Goal: Information Seeking & Learning: Learn about a topic

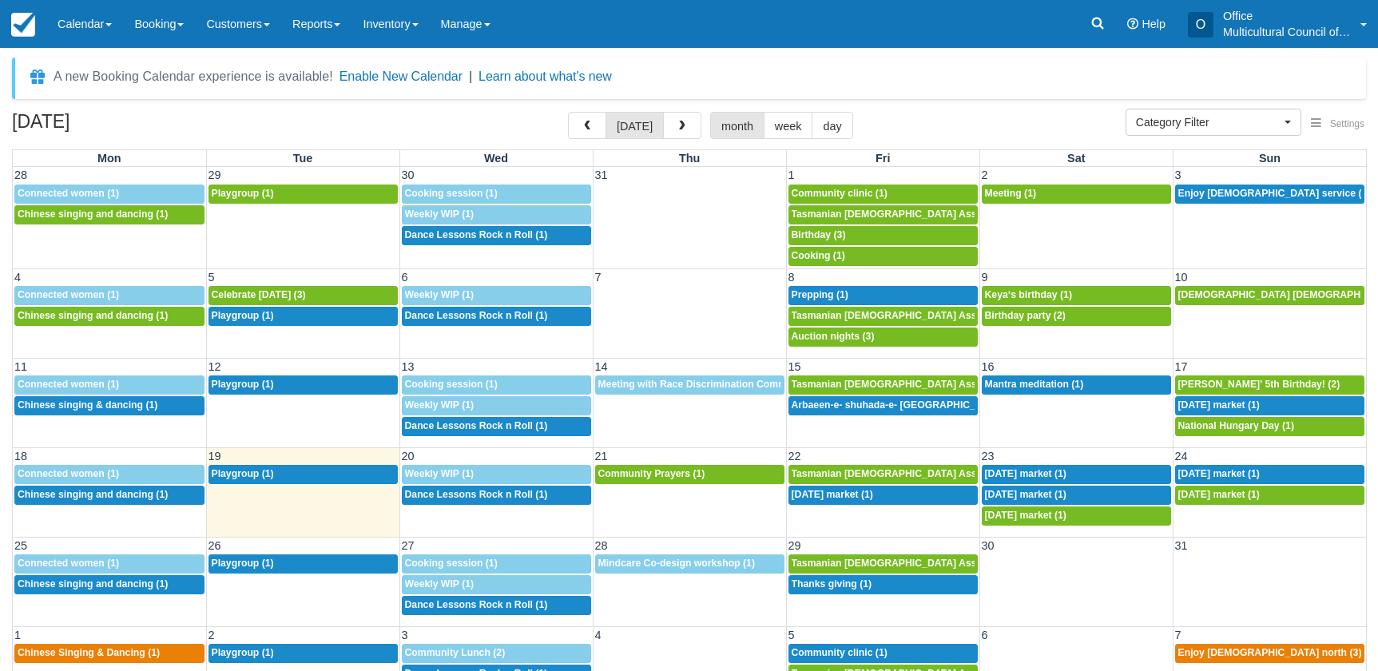
select select
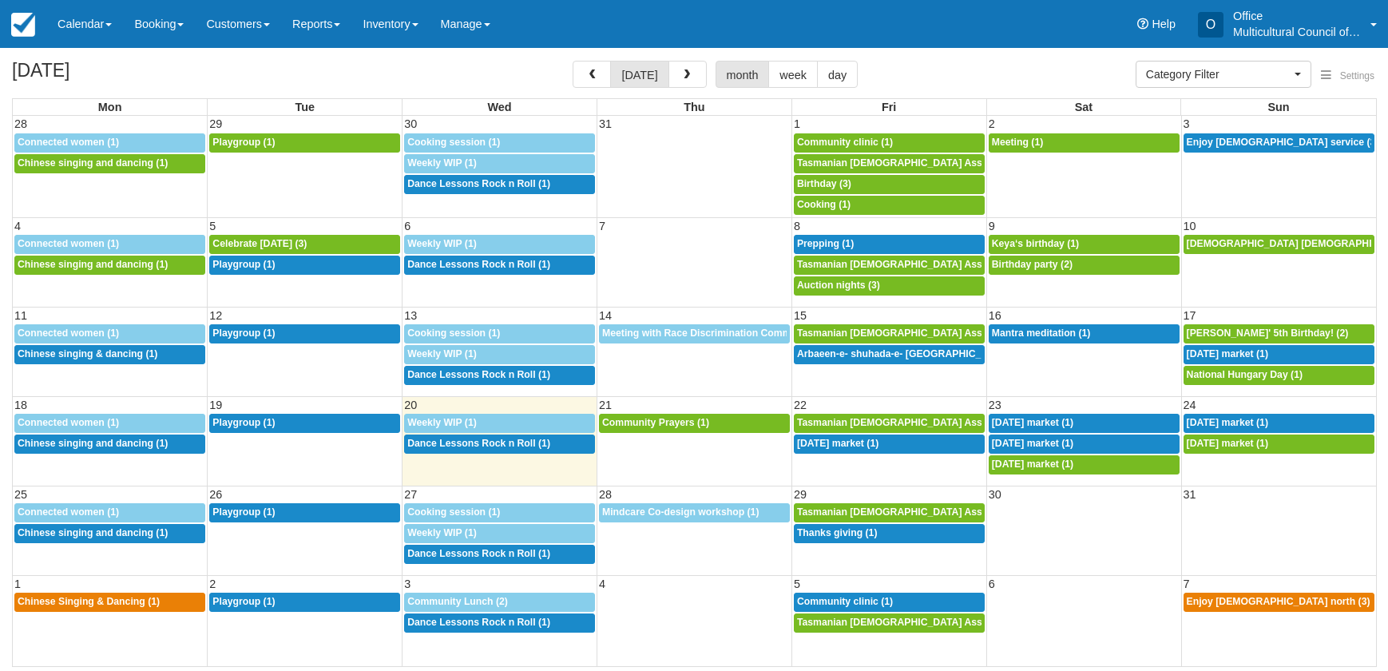
select select
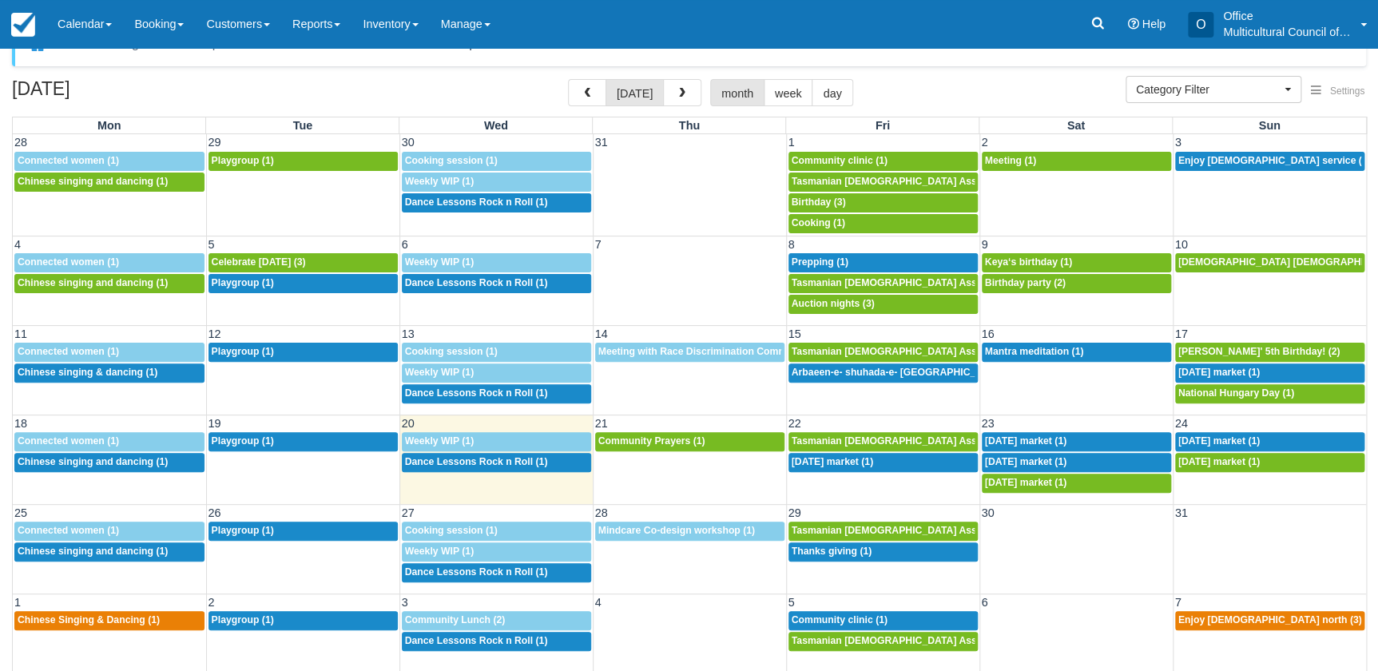
scroll to position [50, 0]
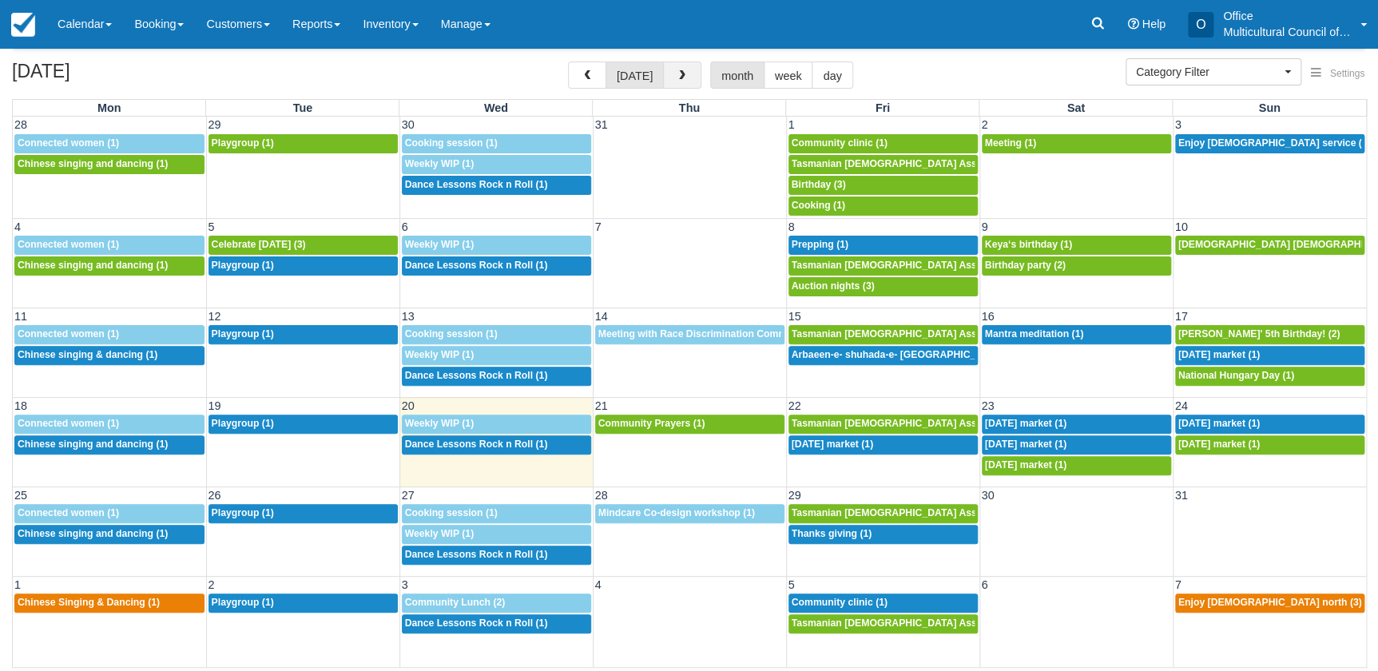
click at [676, 73] on span "button" at bounding box center [681, 75] width 11 height 11
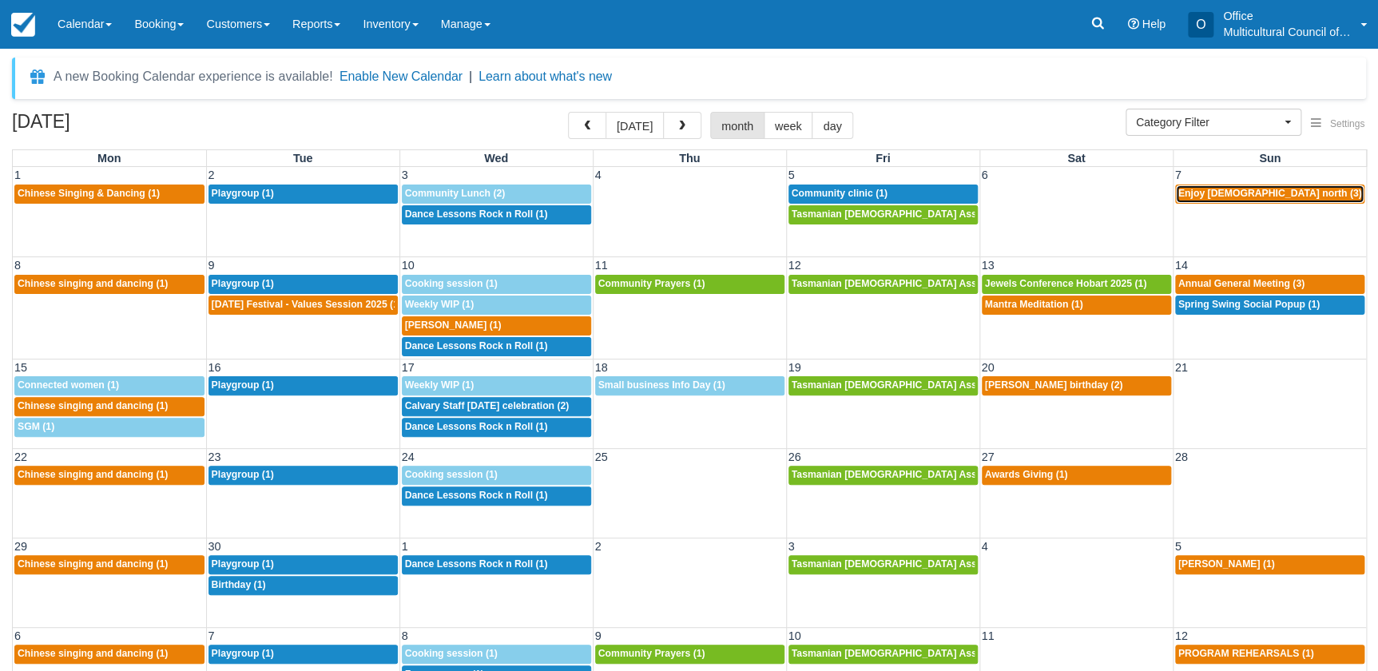
click at [1220, 191] on span "Enjoy [DEMOGRAPHIC_DATA] north (3)" at bounding box center [1270, 193] width 184 height 11
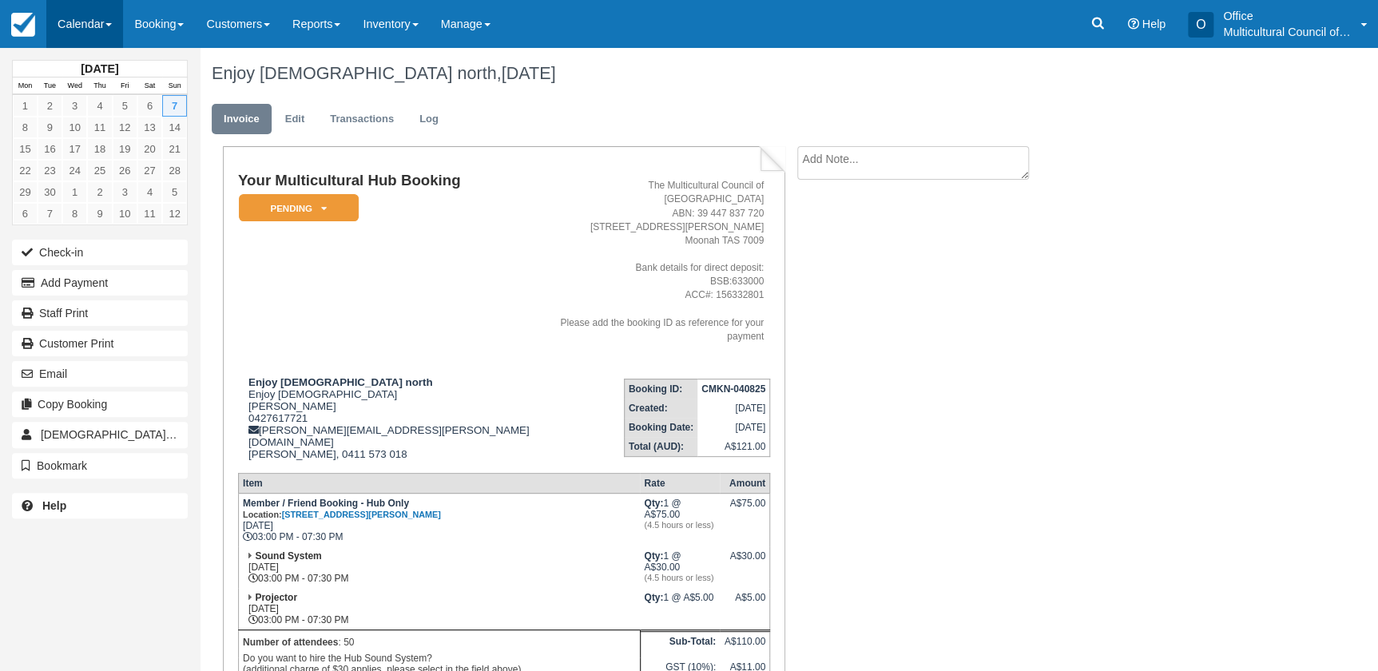
click at [81, 28] on link "Calendar" at bounding box center [84, 24] width 77 height 48
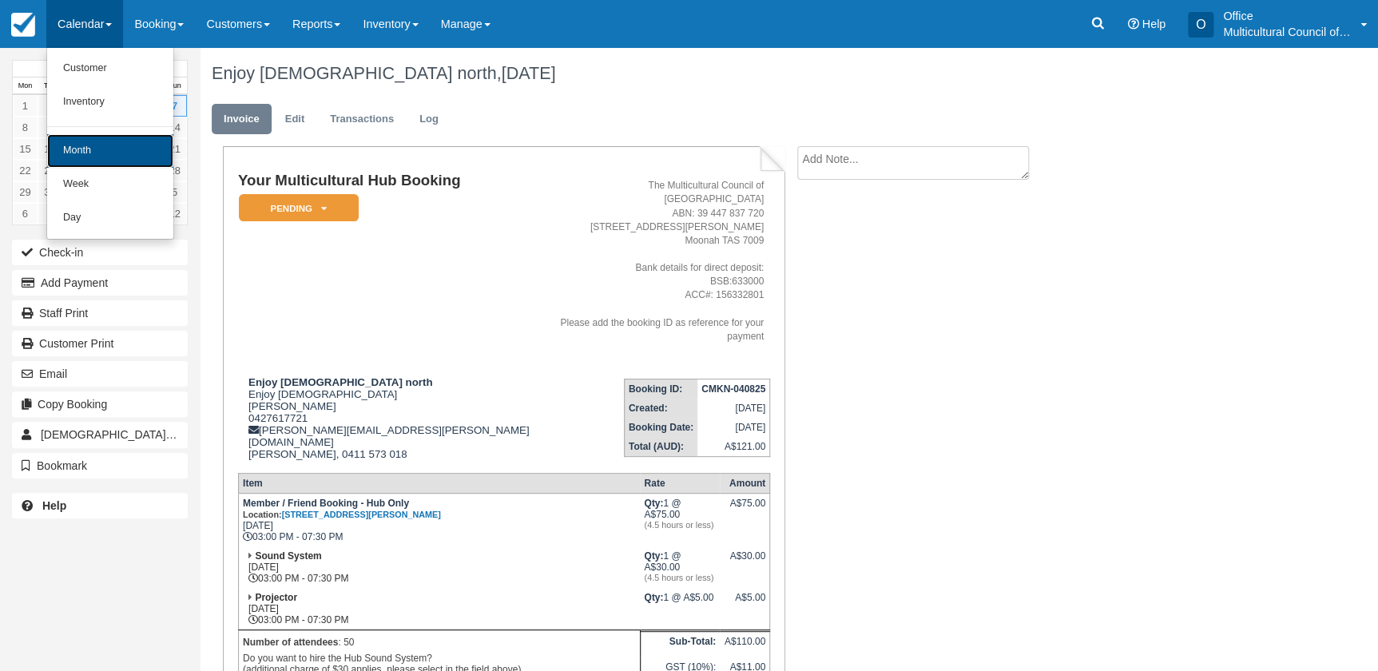
click at [118, 144] on link "Month" at bounding box center [110, 151] width 126 height 34
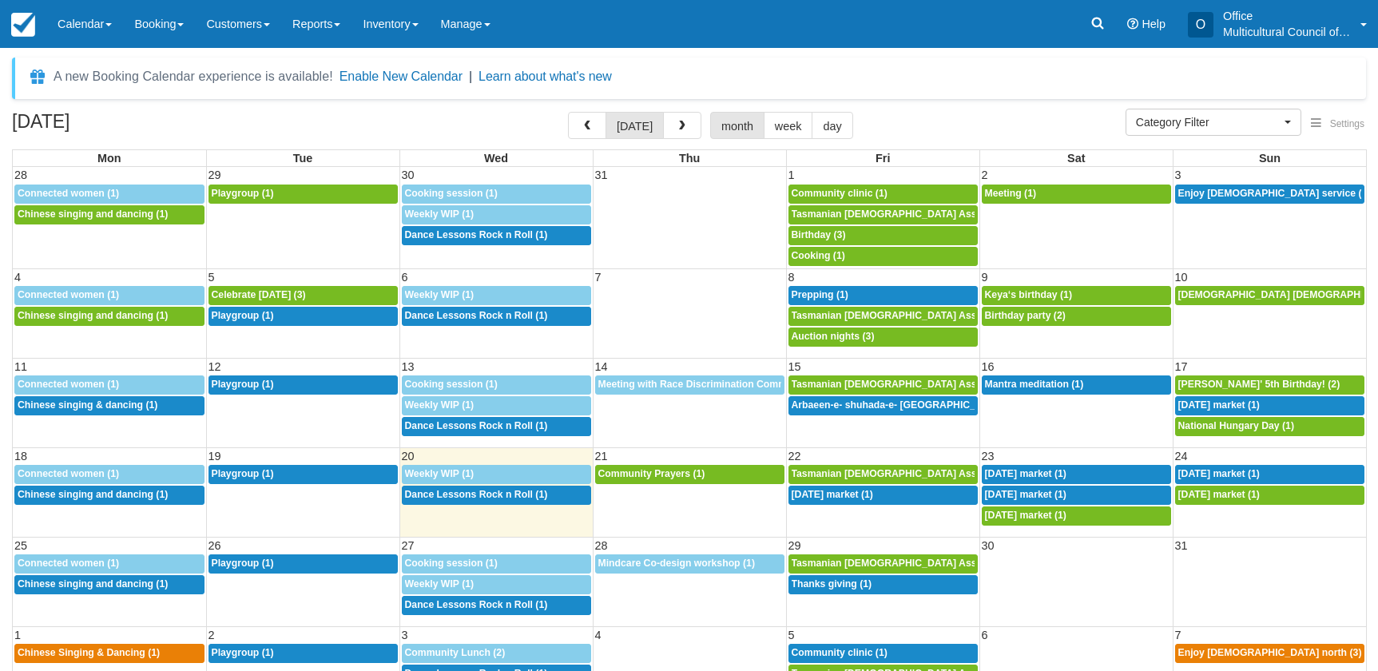
select select
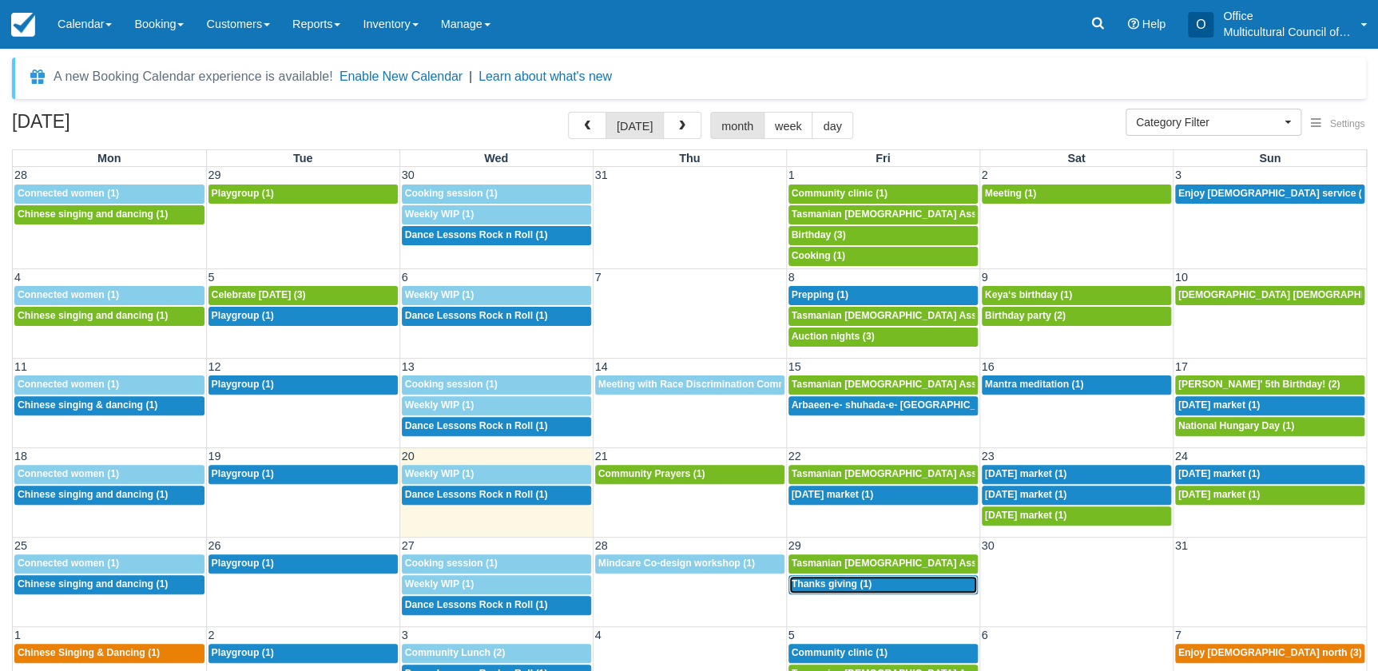
click at [847, 583] on span "Thanks giving (1)" at bounding box center [831, 583] width 81 height 11
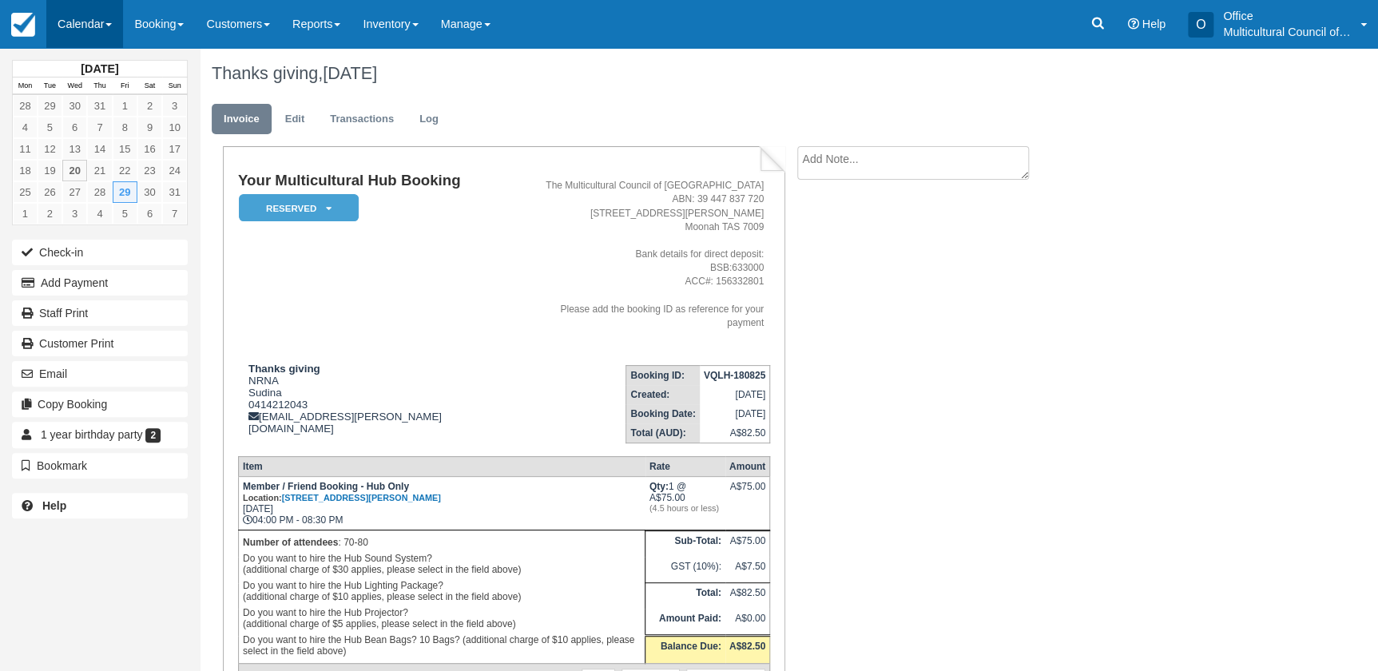
click at [80, 22] on link "Calendar" at bounding box center [84, 24] width 77 height 48
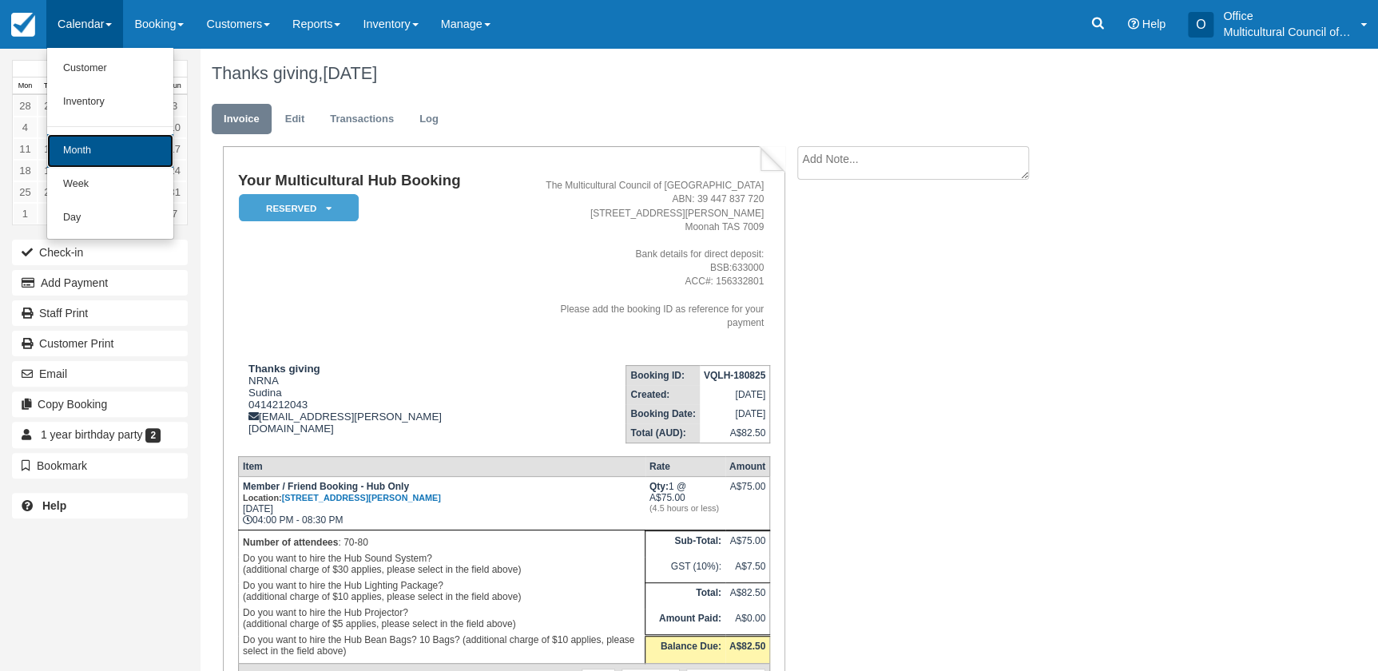
click at [145, 144] on link "Month" at bounding box center [110, 151] width 126 height 34
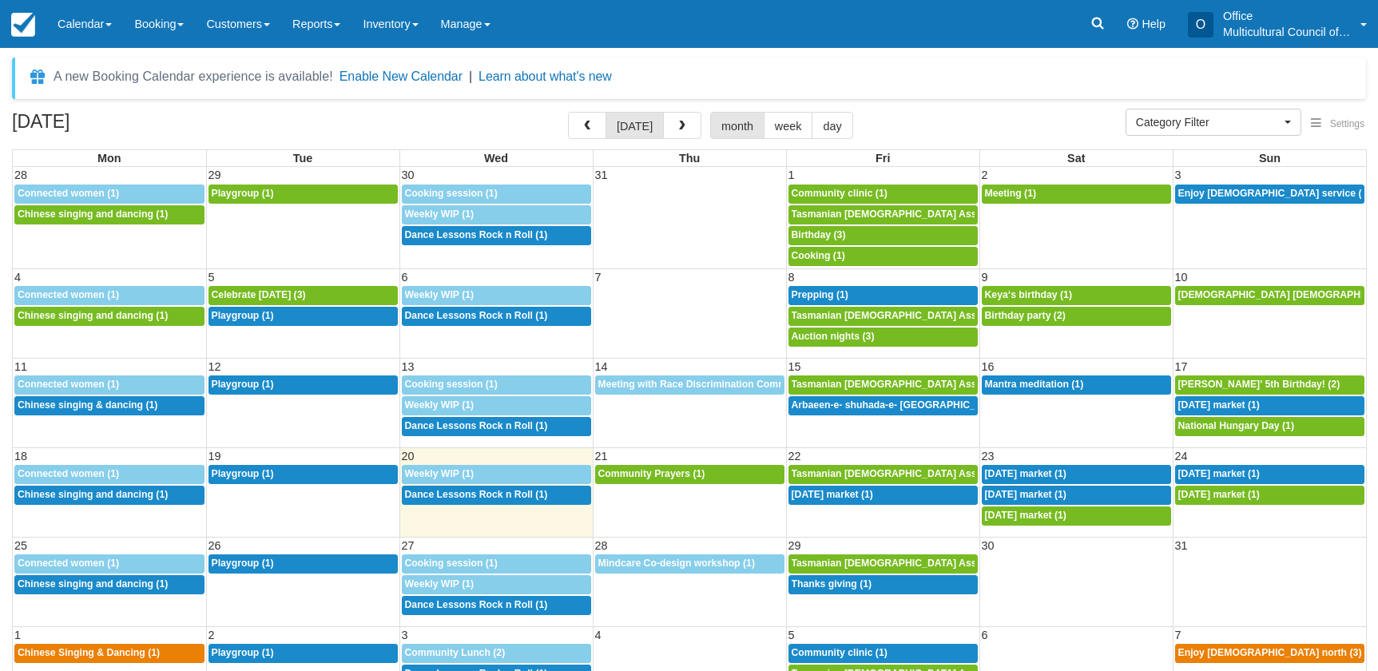
select select
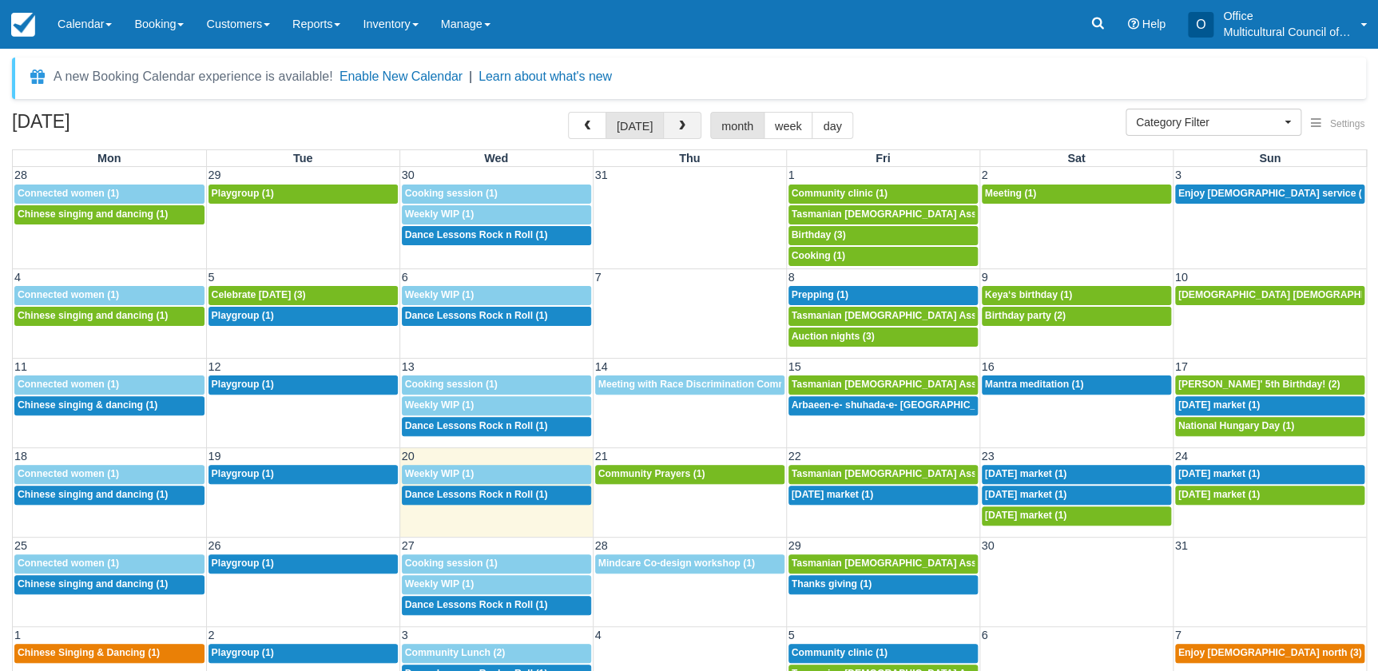
click at [684, 125] on button "button" at bounding box center [682, 125] width 38 height 27
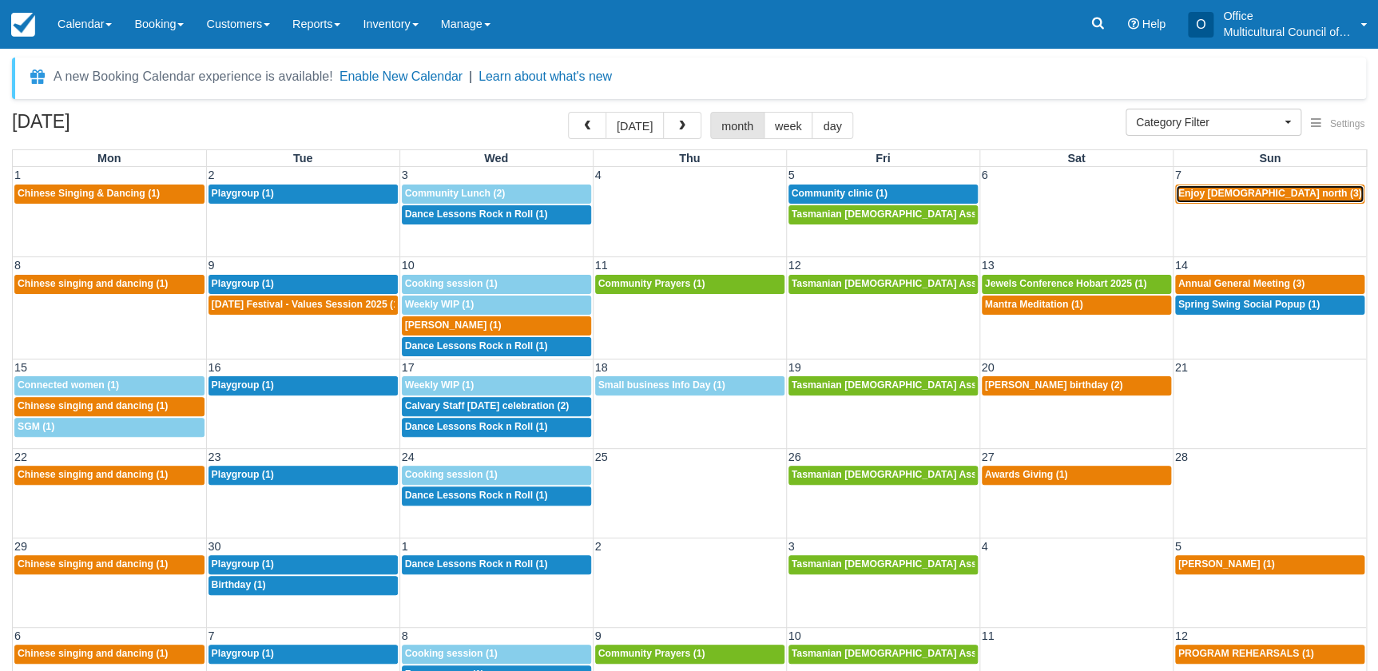
click at [1206, 198] on span "Enjoy [DEMOGRAPHIC_DATA] north (3)" at bounding box center [1270, 193] width 184 height 11
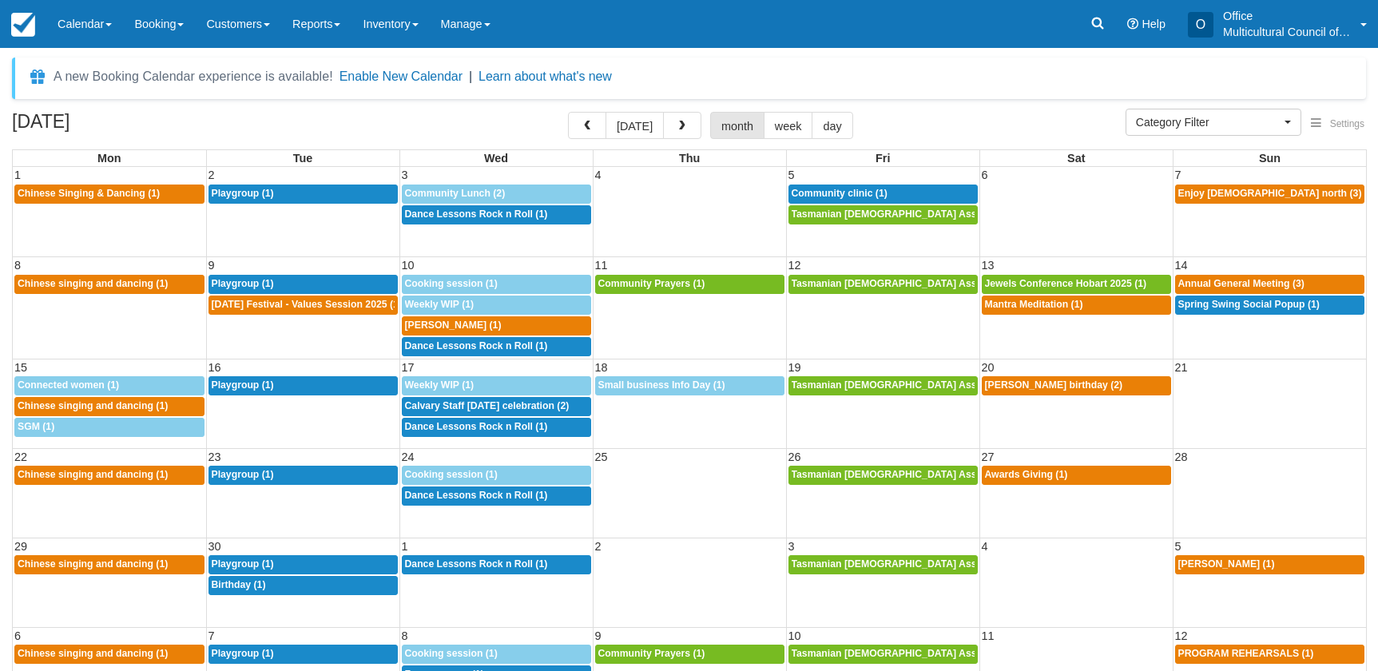
select select
click at [1192, 193] on span "Enjoy church north (3)" at bounding box center [1270, 193] width 184 height 11
select select
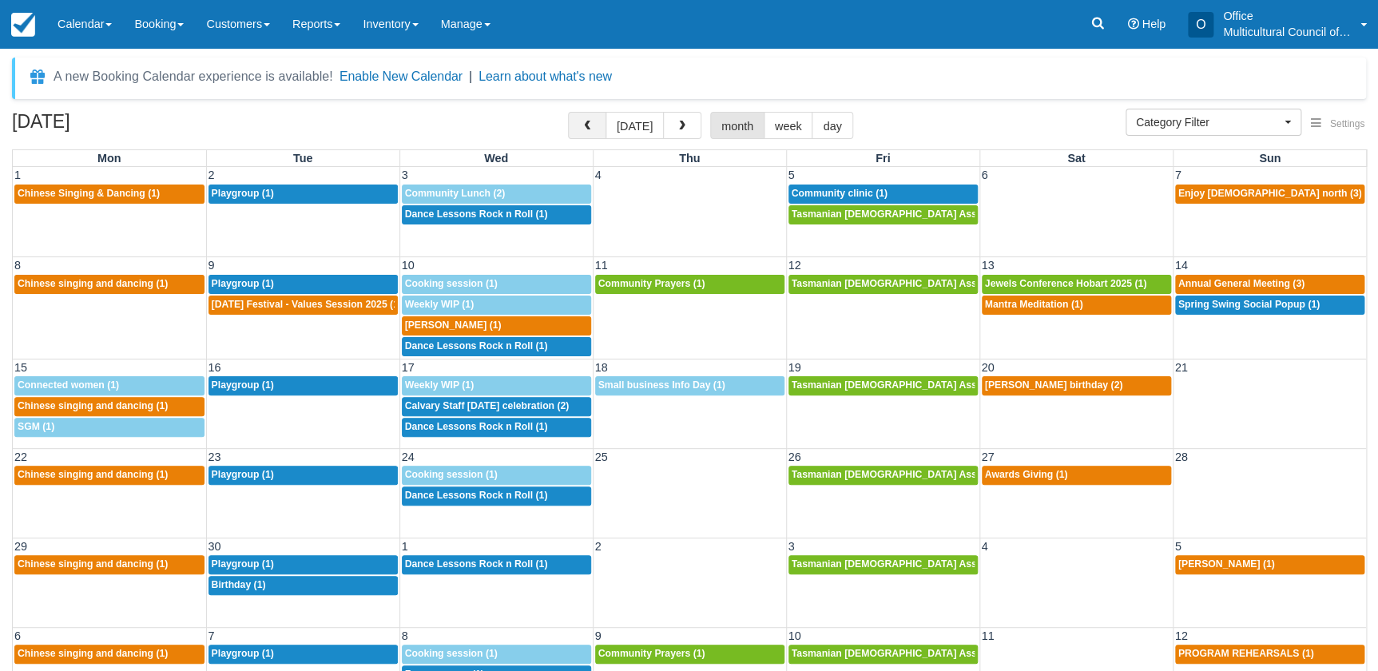
click at [593, 125] on span "button" at bounding box center [586, 126] width 11 height 11
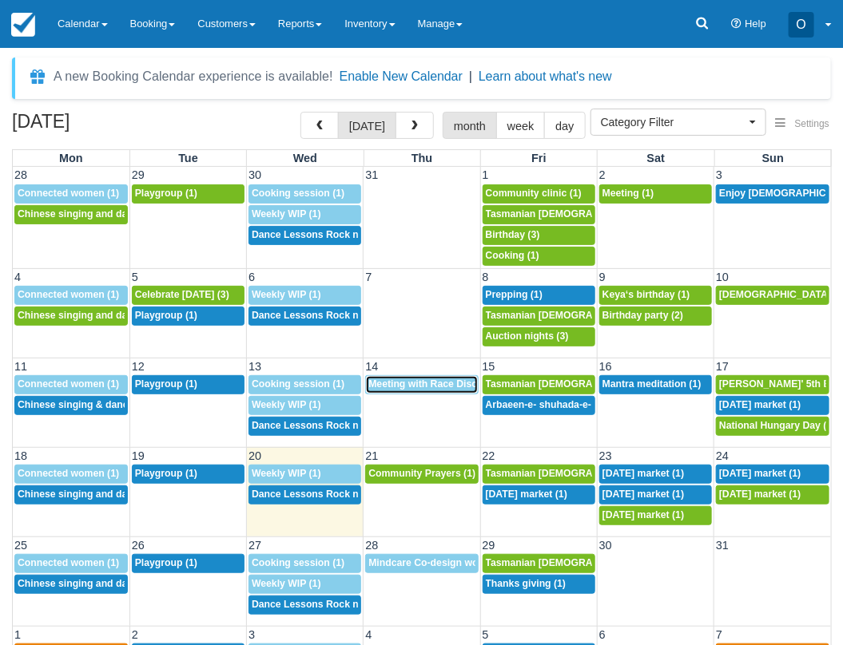
click at [410, 390] on div "5:30p Meeting with Race Discrimination Commissioner (1)" at bounding box center [421, 385] width 106 height 13
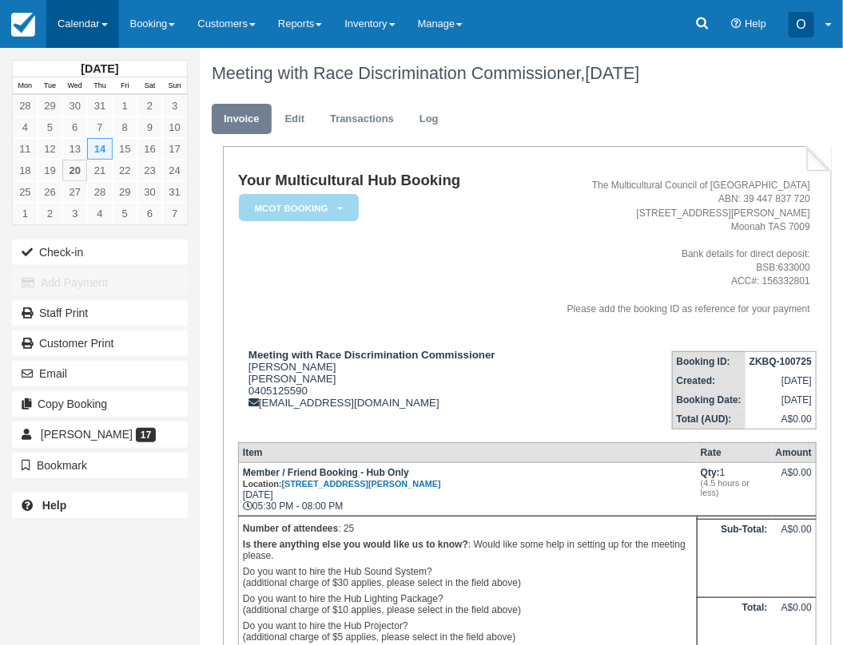
click at [93, 40] on link "Calendar" at bounding box center [82, 24] width 73 height 48
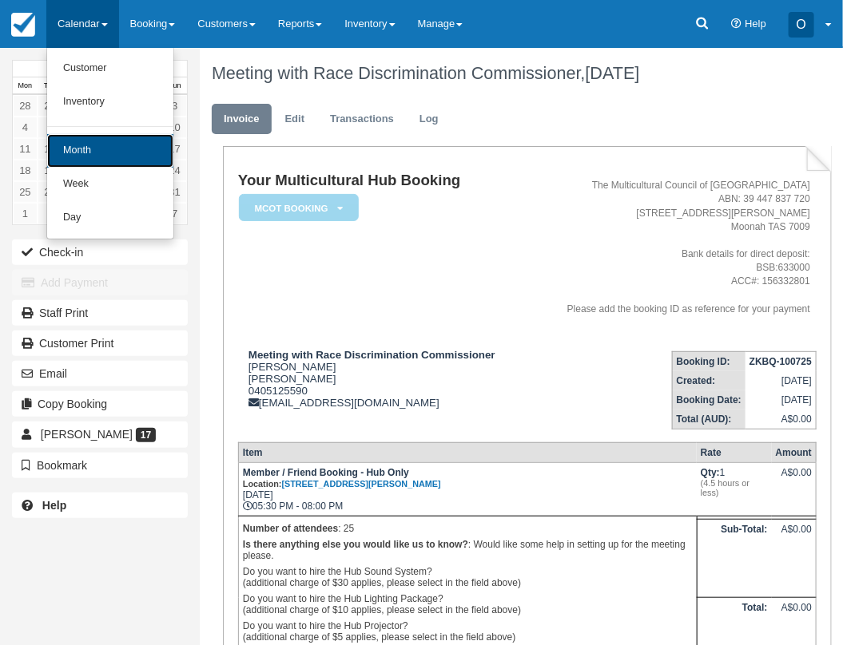
click at [129, 166] on link "Month" at bounding box center [110, 151] width 126 height 34
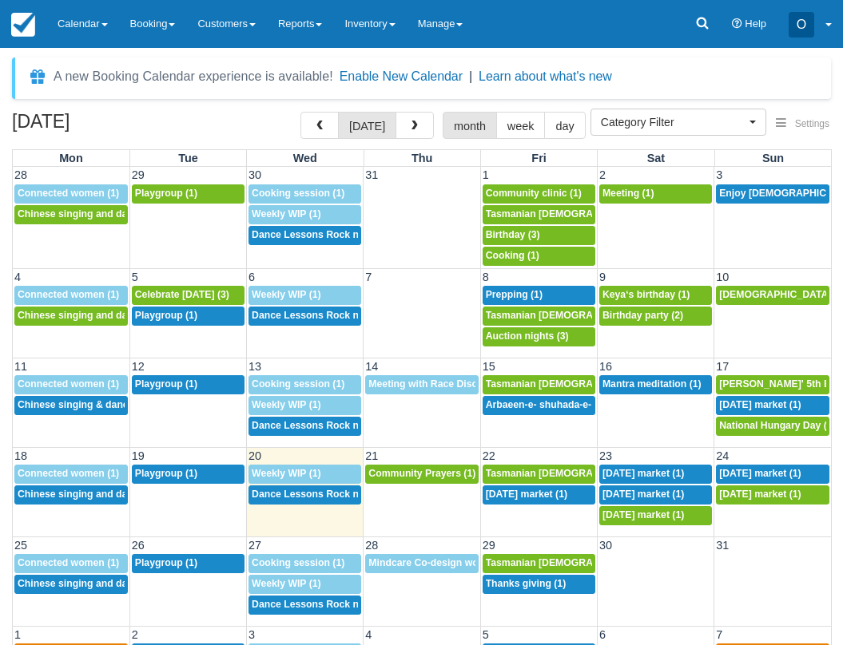
select select
click at [519, 478] on span "Tasmanian Muslim Association -Weekly Praying (1)" at bounding box center [643, 473] width 315 height 11
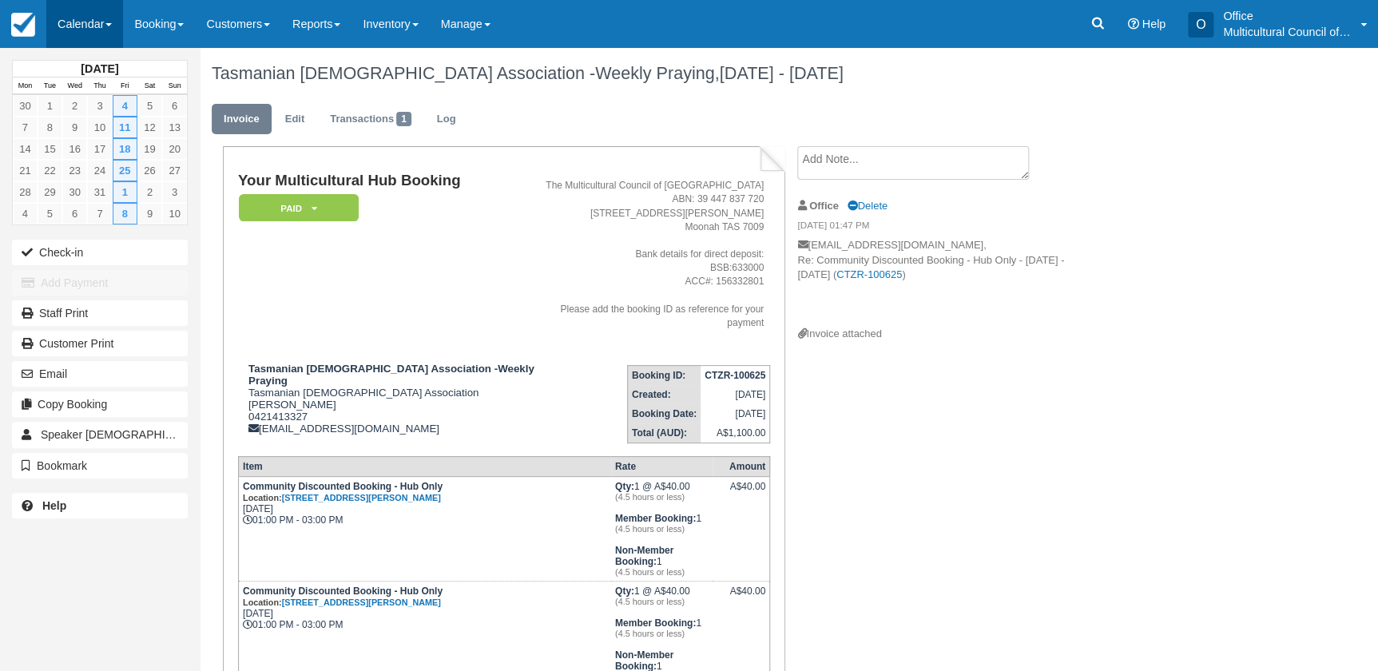
click at [61, 27] on link "Calendar" at bounding box center [84, 24] width 77 height 48
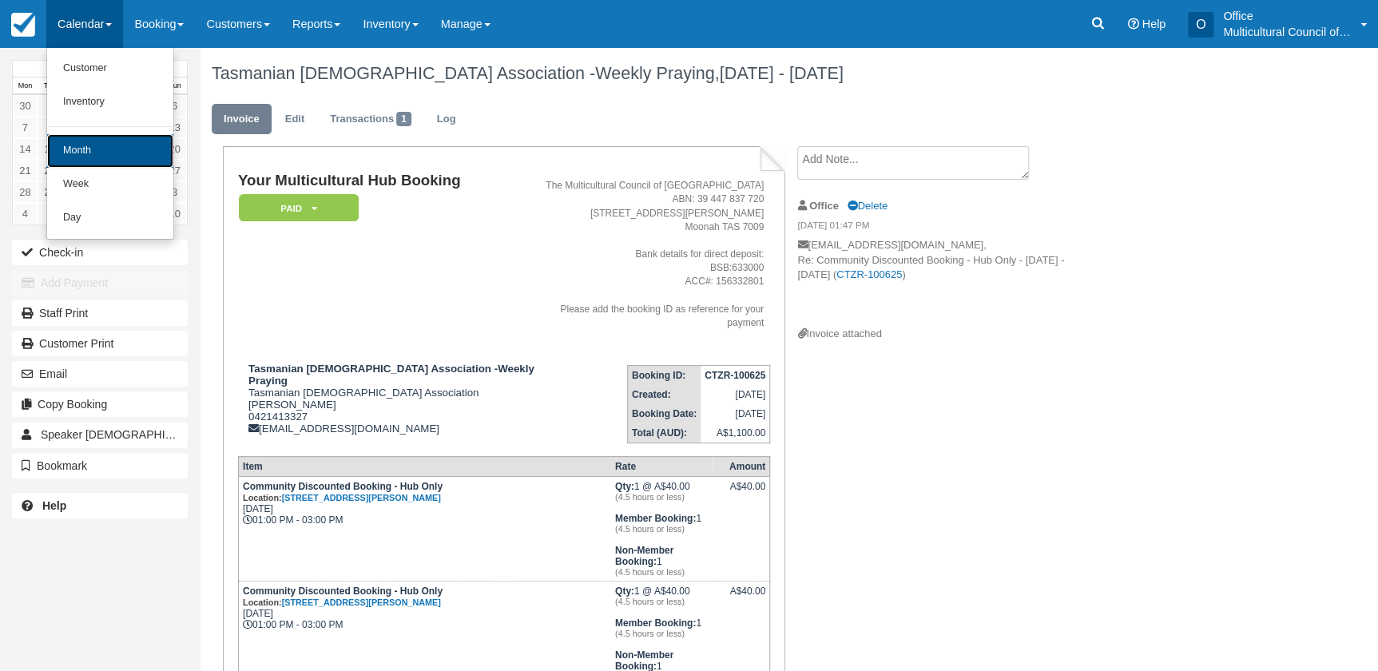
click at [117, 155] on link "Month" at bounding box center [110, 151] width 126 height 34
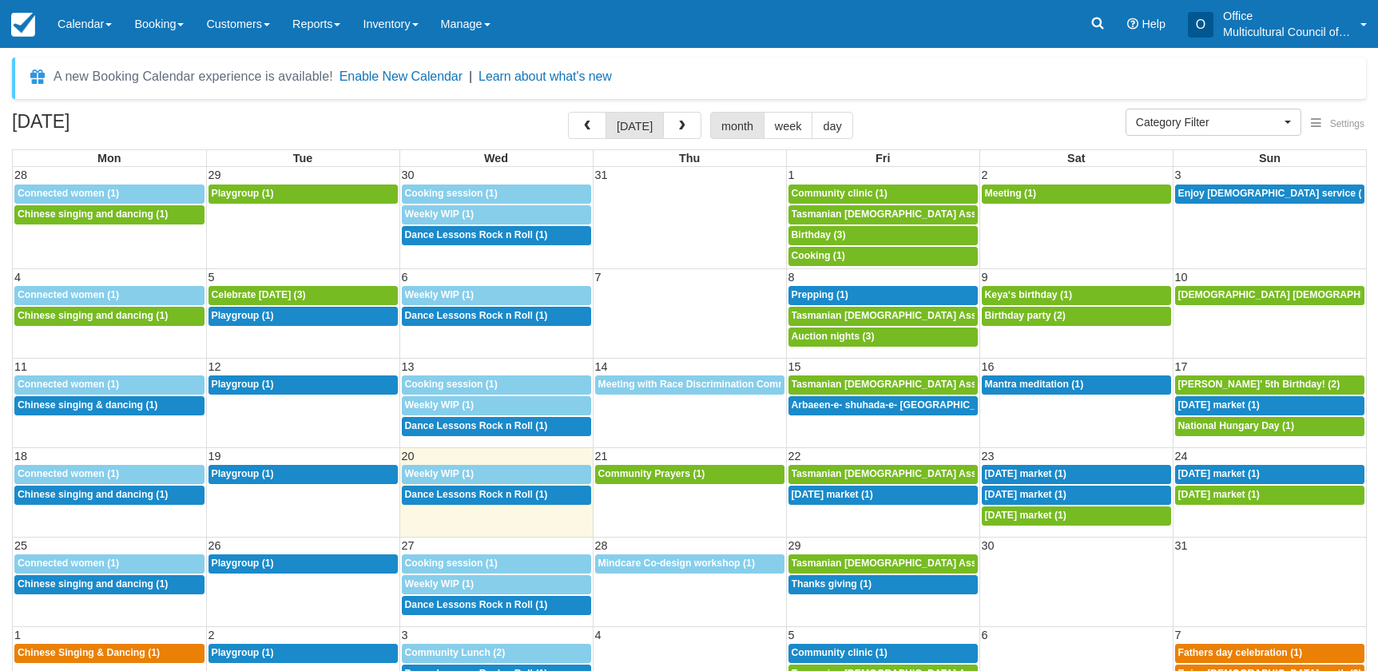
select select
click at [839, 495] on span "[DATE] market (1)" at bounding box center [831, 494] width 81 height 11
select select
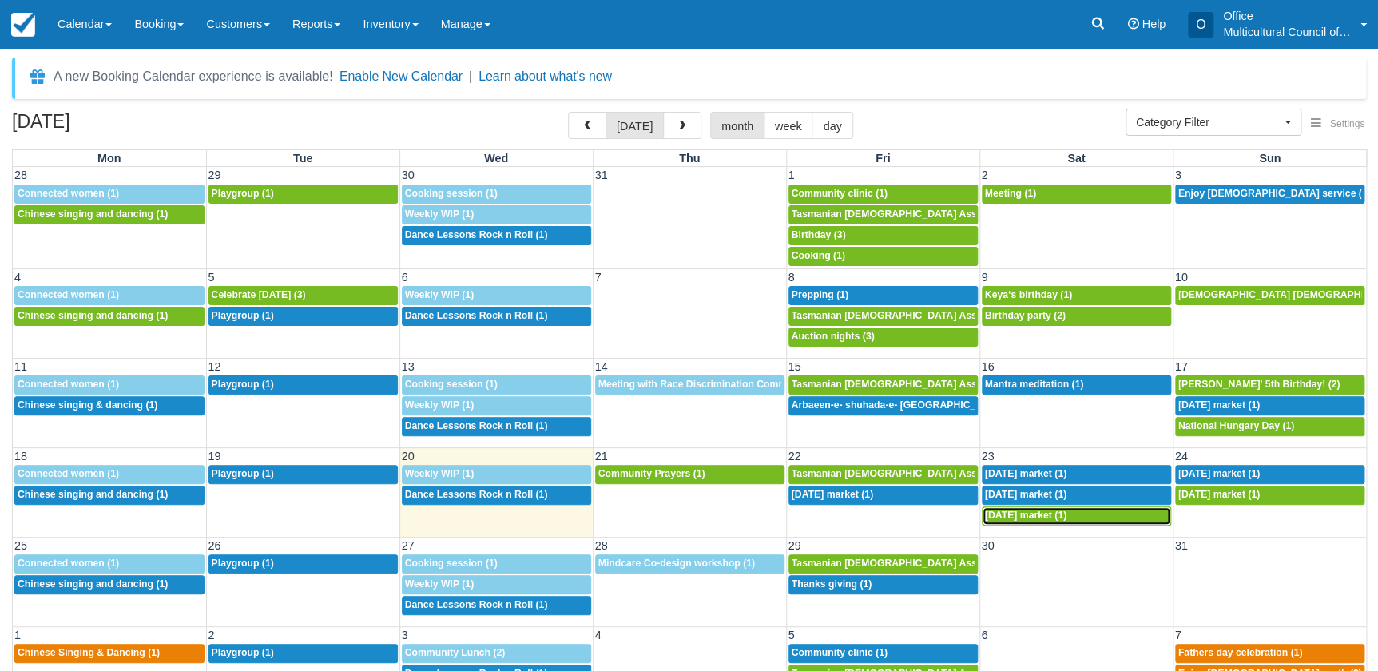
click at [1066, 518] on span "Independence day market (1)" at bounding box center [1025, 515] width 81 height 11
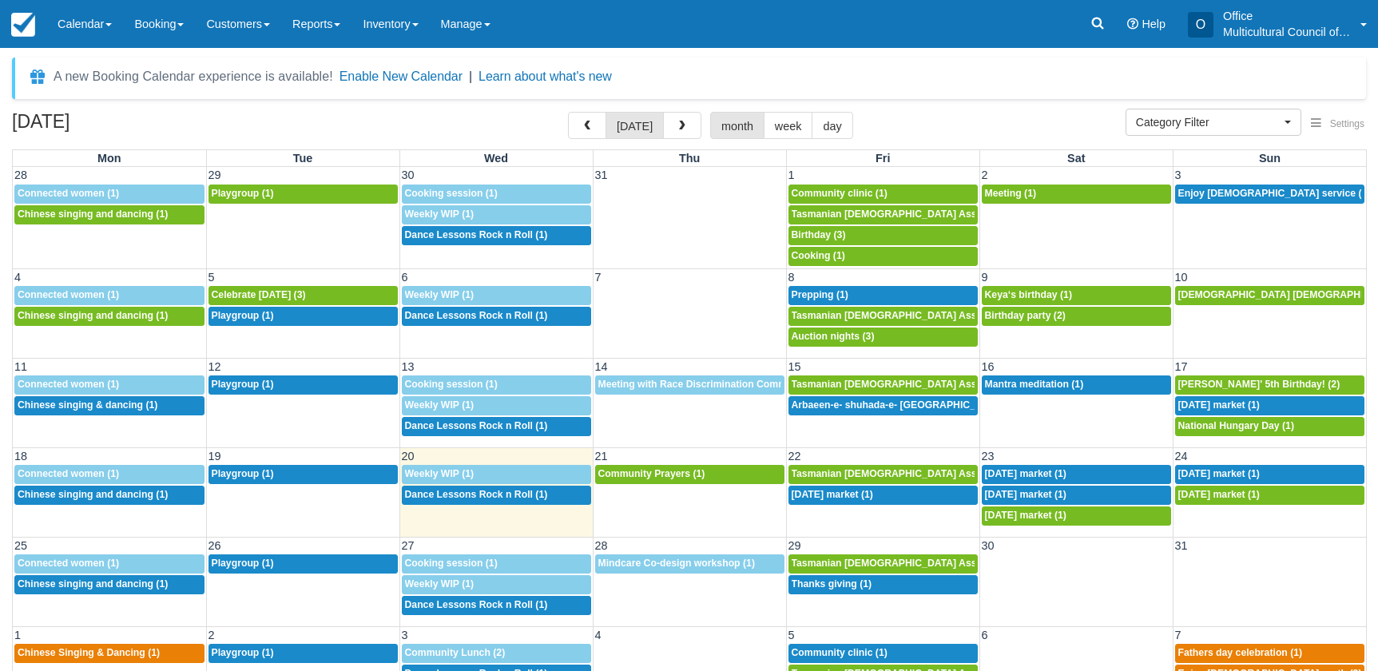
select select
click at [697, 481] on link "6p Community Prayers (1)" at bounding box center [689, 474] width 189 height 19
select select
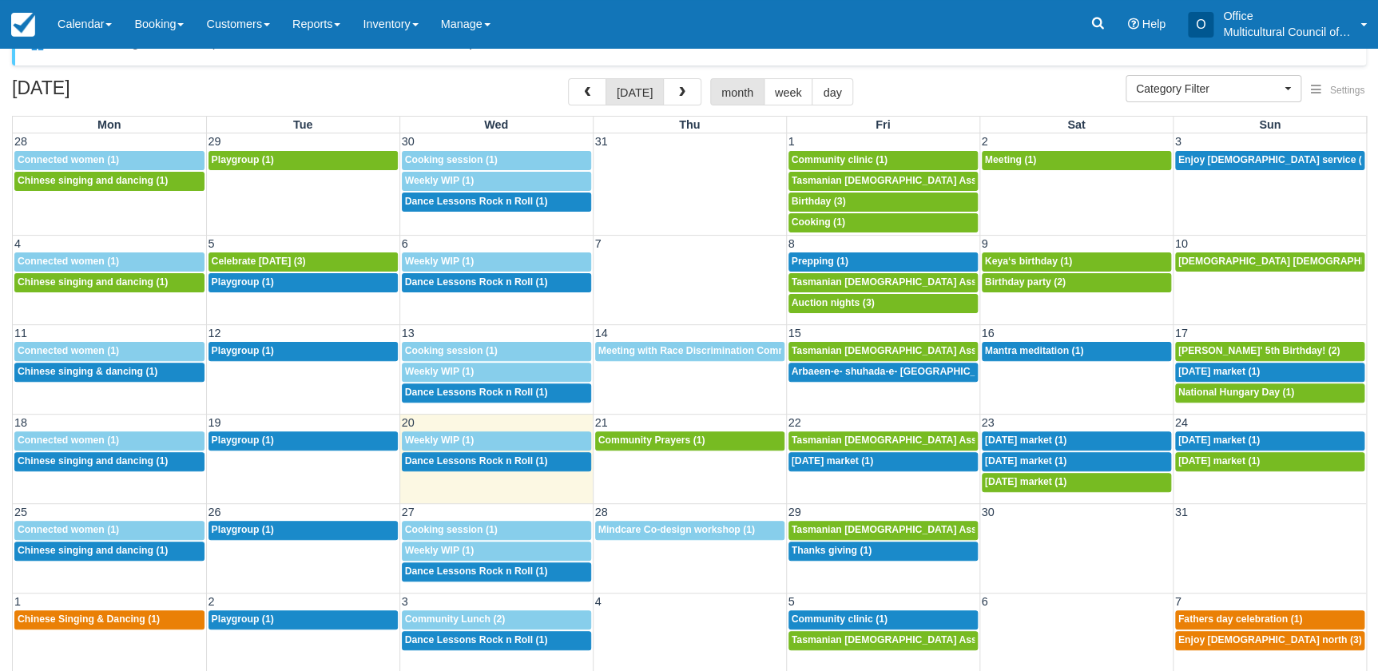
scroll to position [49, 0]
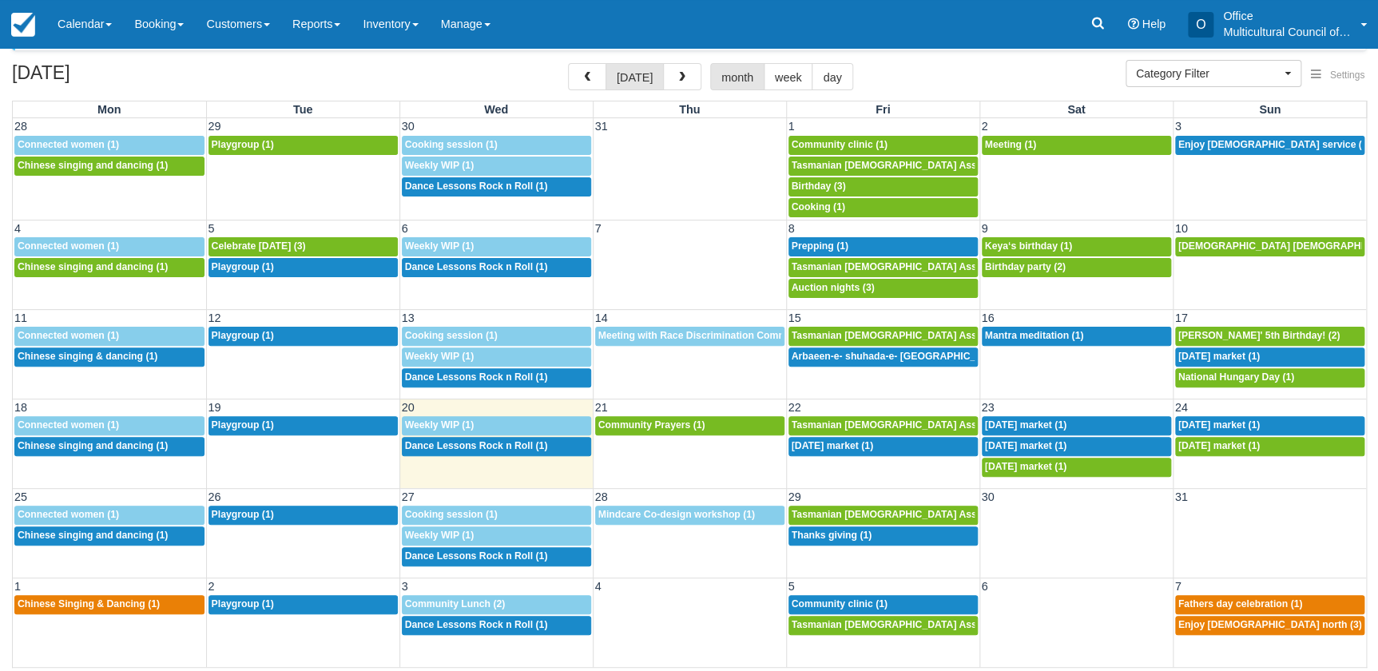
click at [601, 23] on div "Menu Calendar Customer Inventory Month Week Day Booking Daily Manifest Daily Li…" at bounding box center [689, 24] width 1378 height 48
click at [649, 335] on span "Meeting with Race Discrimination Commissioner (1)" at bounding box center [718, 335] width 241 height 11
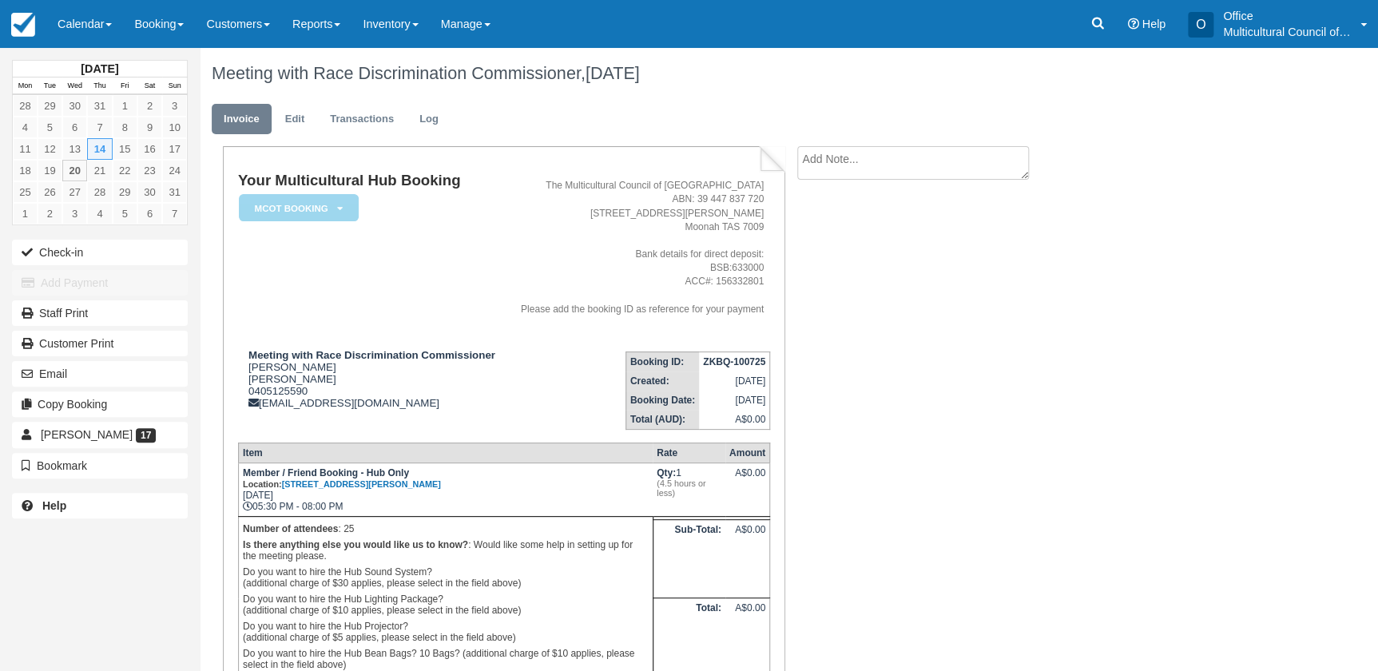
click at [322, 77] on h1 "Meeting with Race Discrimination Commissioner, [DATE]" at bounding box center [717, 73] width 1010 height 19
